Goal: Navigation & Orientation: Find specific page/section

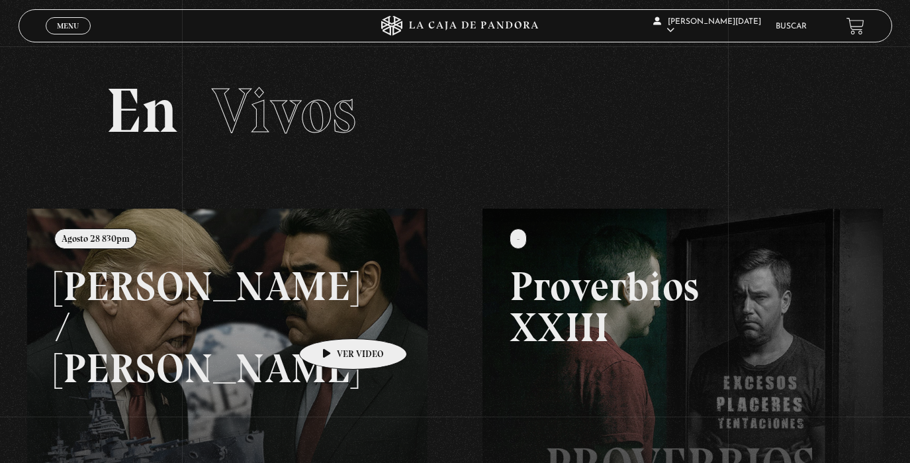
click at [332, 318] on link at bounding box center [482, 440] width 910 height 463
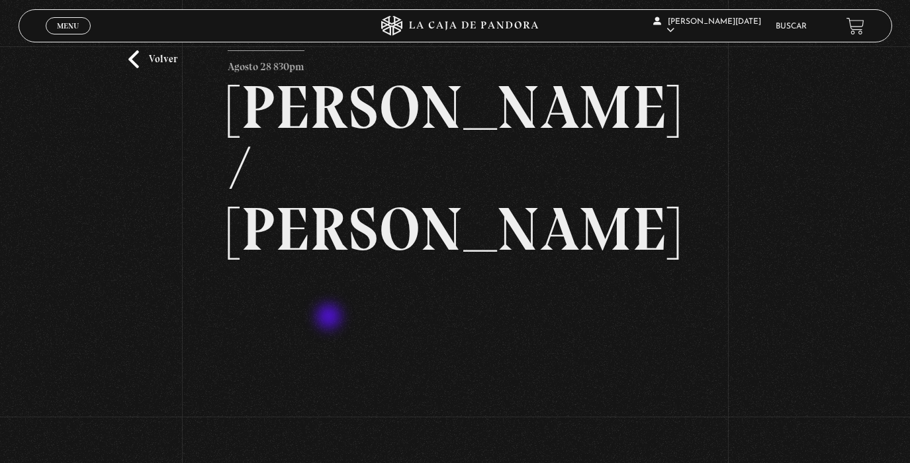
scroll to position [40, 0]
